Goal: Obtain resource: Download file/media

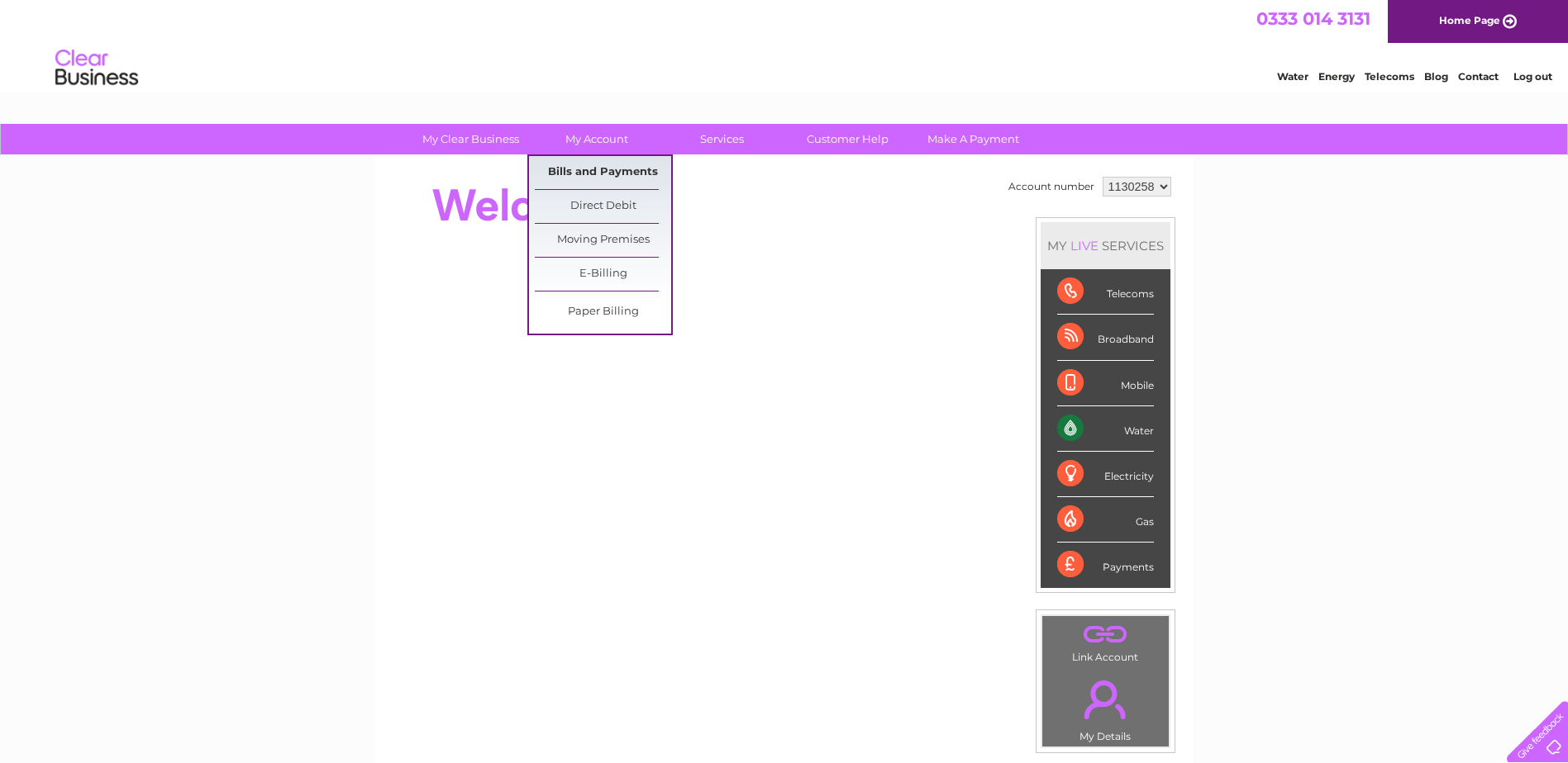
click at [619, 171] on link "Bills and Payments" at bounding box center [602, 172] width 137 height 33
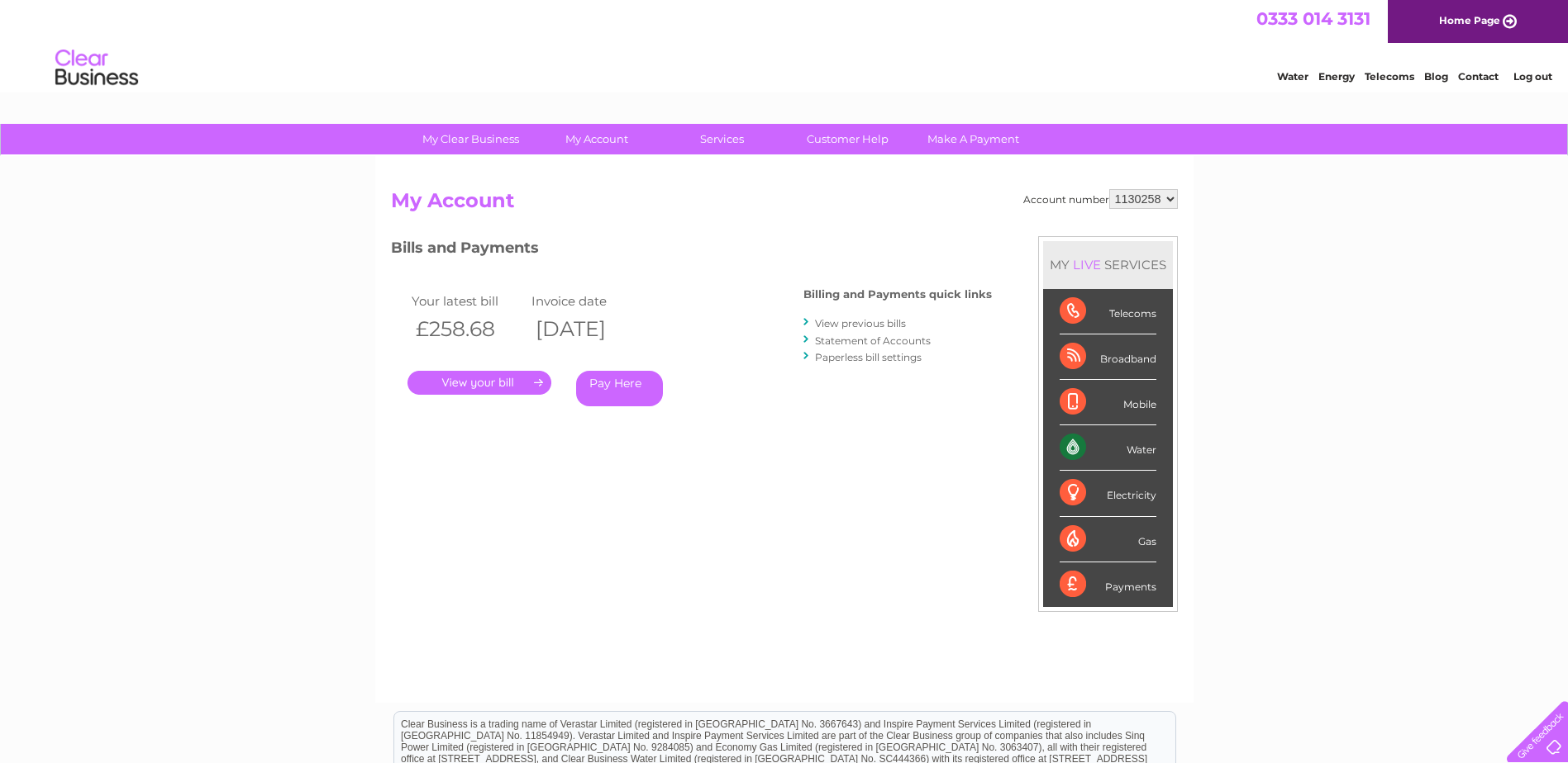
click at [851, 326] on link "View previous bills" at bounding box center [860, 323] width 90 height 12
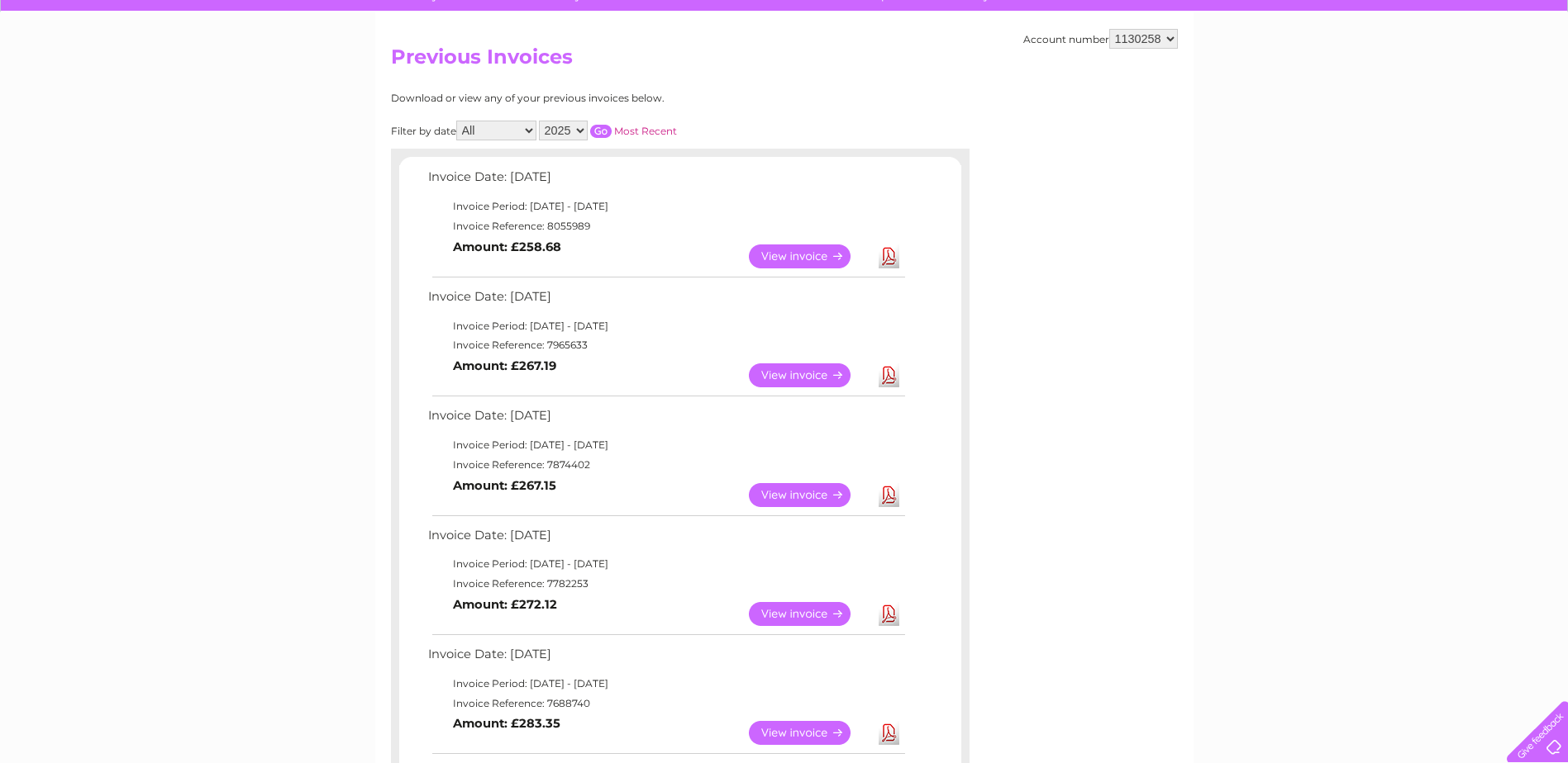
scroll to position [165, 0]
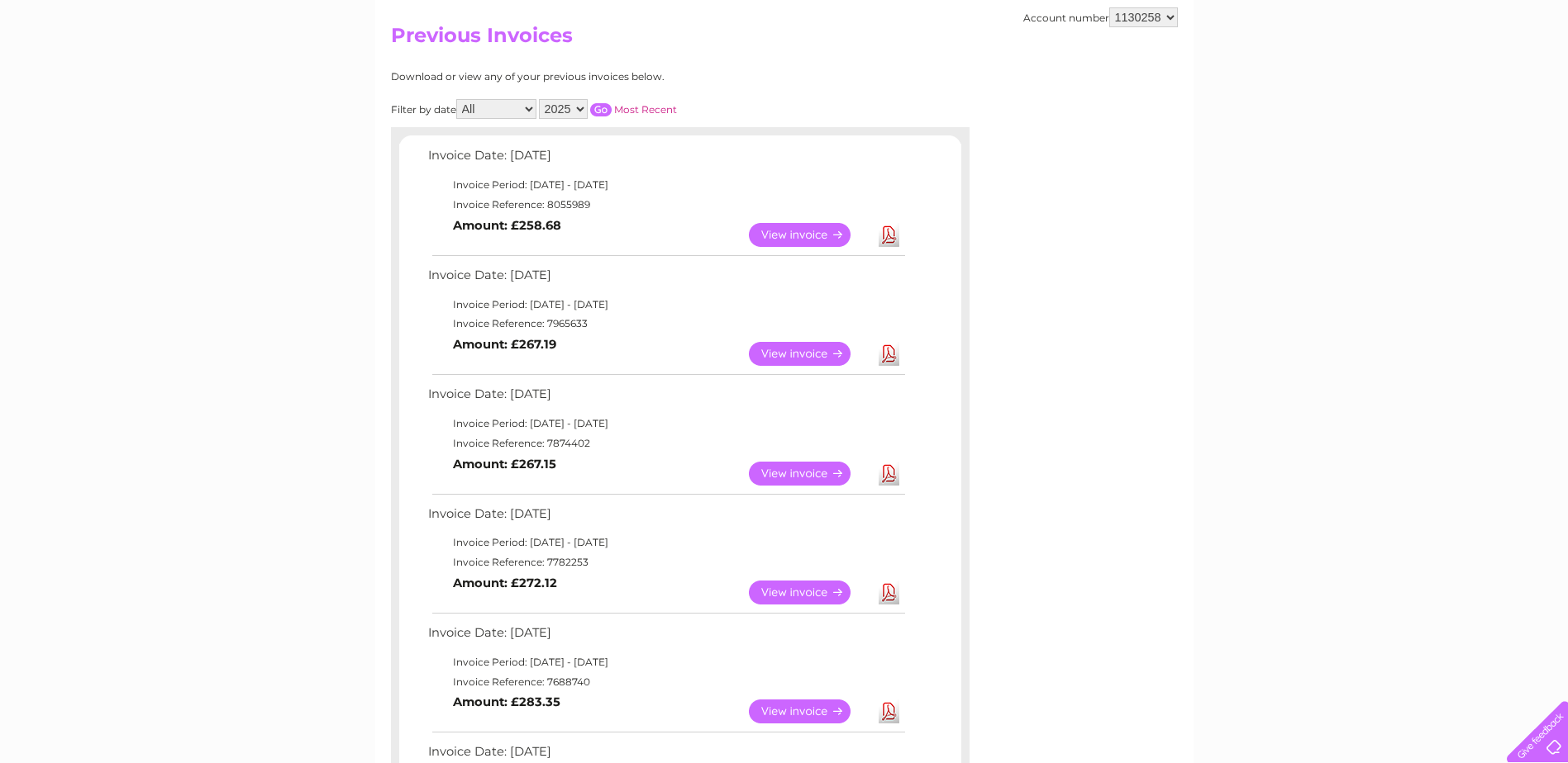
click at [890, 238] on link "Download" at bounding box center [889, 235] width 21 height 24
